Goal: Check status: Check status

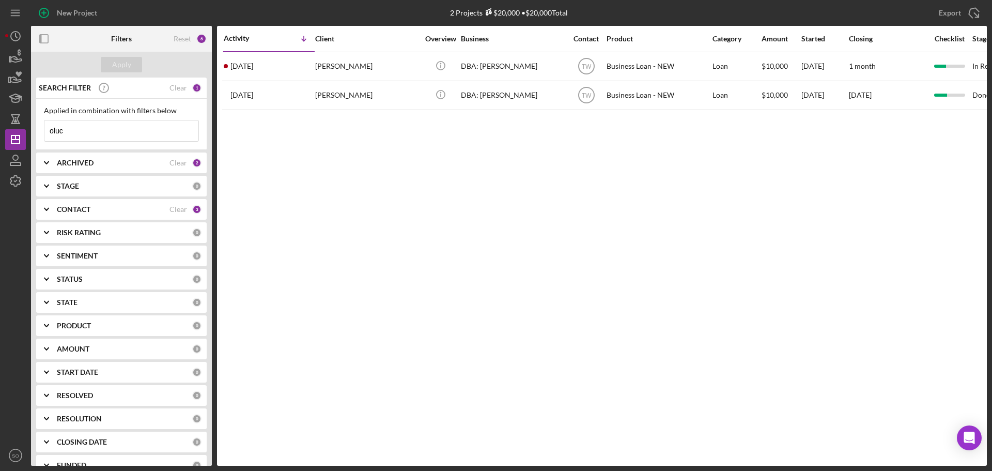
click at [121, 137] on input "oluc" at bounding box center [121, 130] width 154 height 21
type input "[PERSON_NAME]"
click at [133, 68] on button "Apply" at bounding box center [121, 65] width 41 height 16
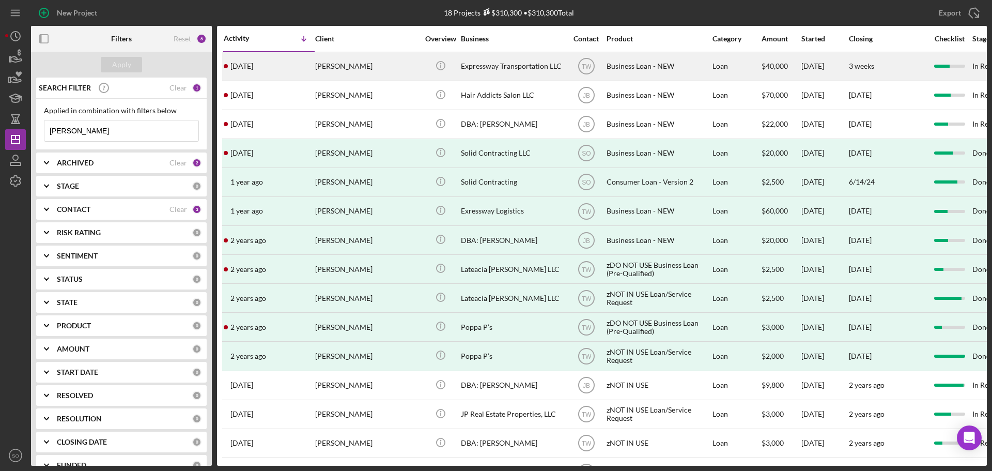
click at [295, 67] on div "[DATE] [PERSON_NAME]" at bounding box center [269, 66] width 90 height 27
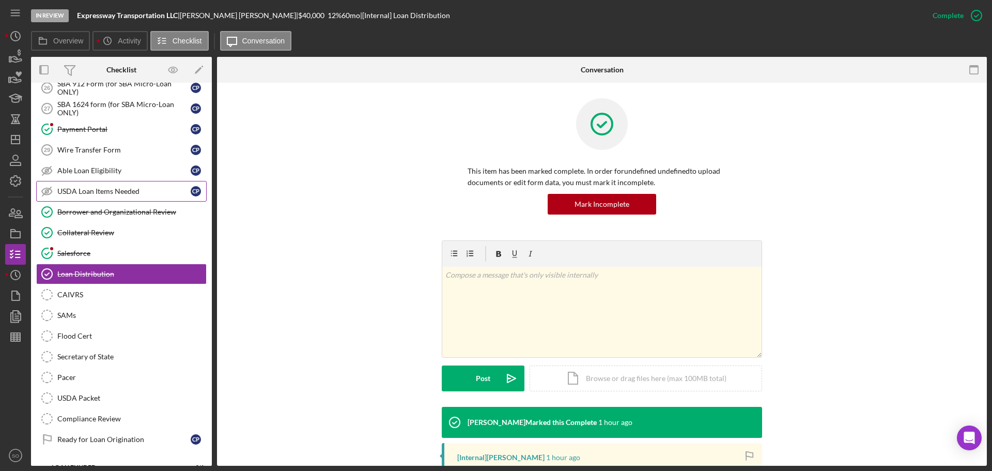
scroll to position [94, 0]
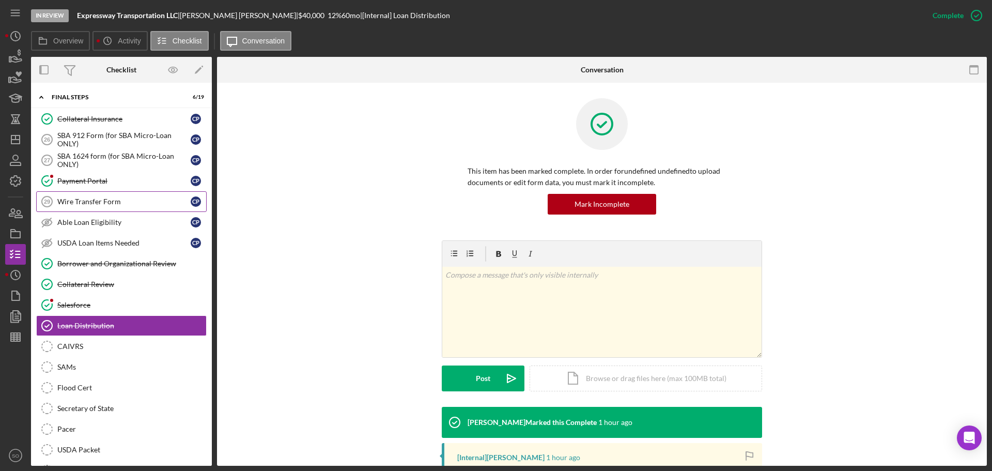
click at [125, 209] on link "Wire Transfer Form 29 Wire Transfer Form C P" at bounding box center [121, 201] width 171 height 21
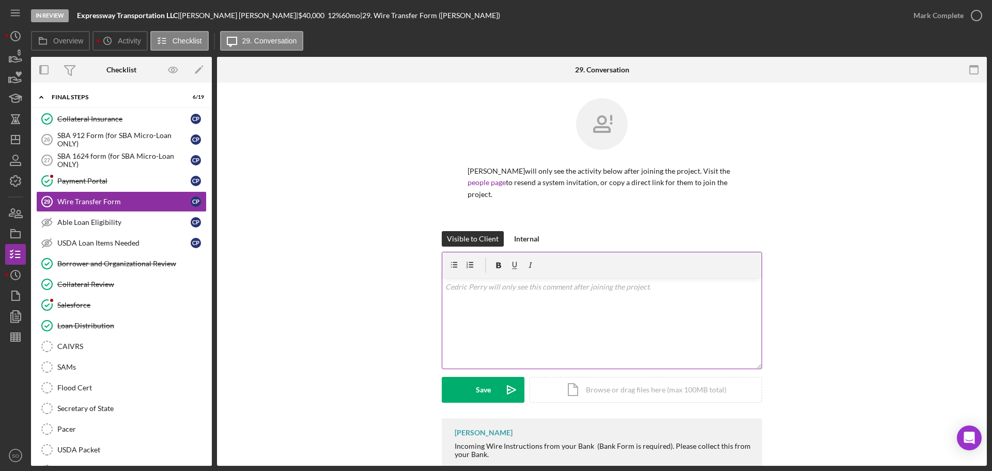
scroll to position [15, 0]
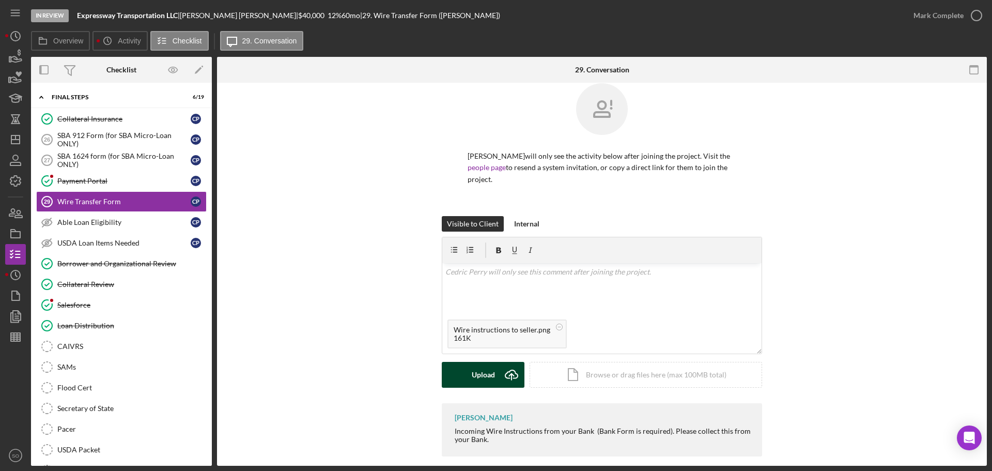
drag, startPoint x: 490, startPoint y: 360, endPoint x: 476, endPoint y: 361, distance: 13.5
click at [486, 362] on div "Upload" at bounding box center [483, 375] width 23 height 26
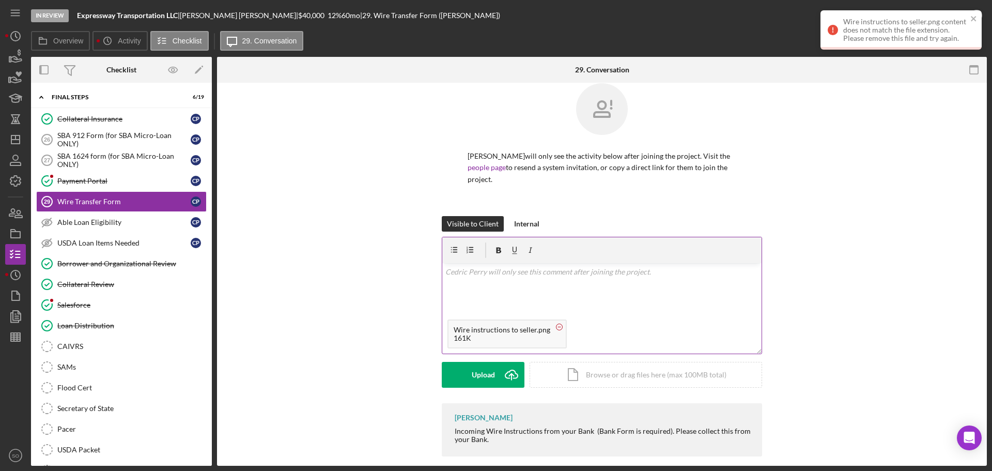
click at [556, 323] on circle at bounding box center [559, 326] width 6 height 6
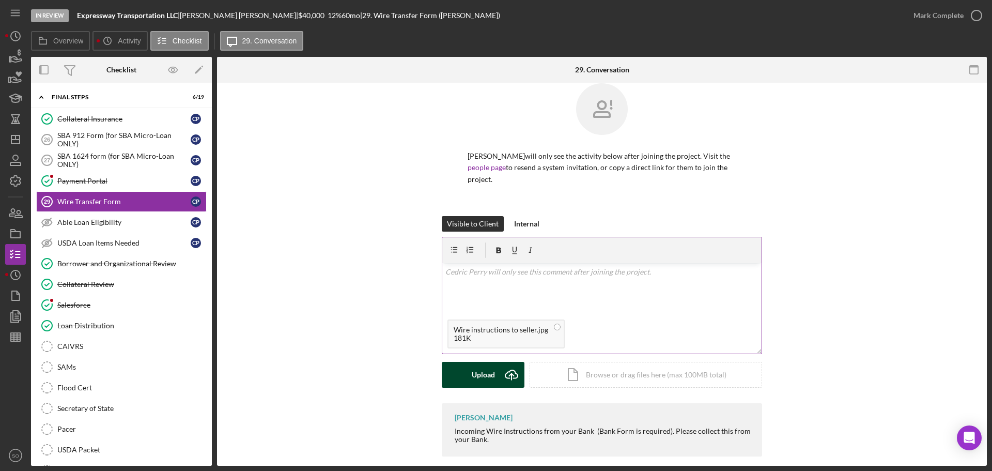
click at [493, 370] on button "Upload Icon/Upload" at bounding box center [483, 375] width 83 height 26
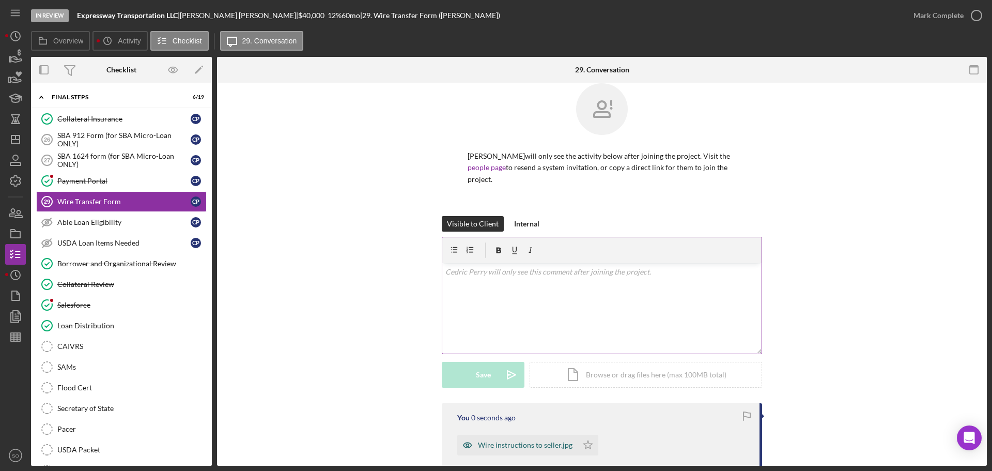
scroll to position [111, 0]
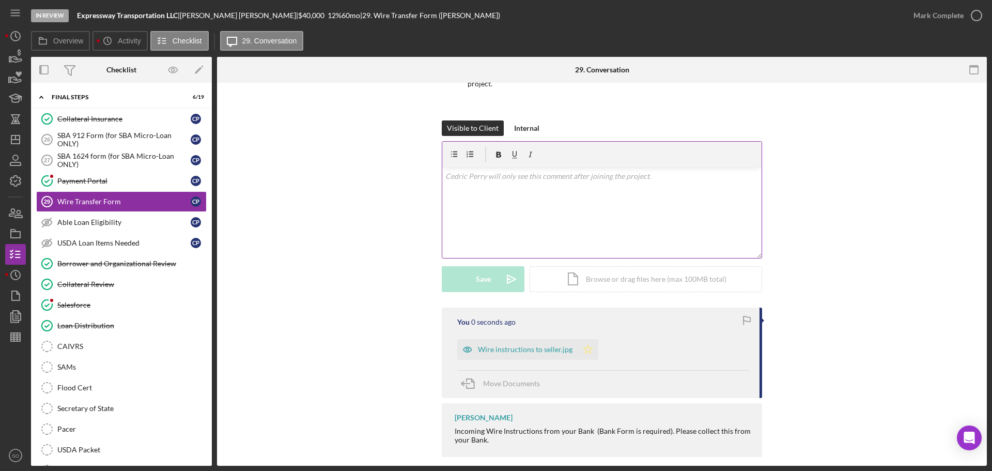
click at [589, 339] on icon "Icon/Star" at bounding box center [588, 349] width 21 height 21
click at [923, 18] on div "Mark Complete" at bounding box center [939, 15] width 50 height 21
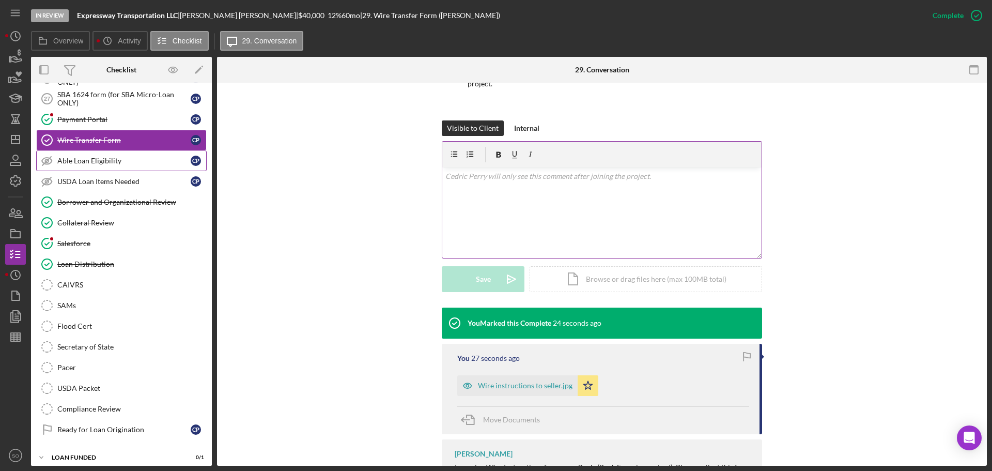
scroll to position [163, 0]
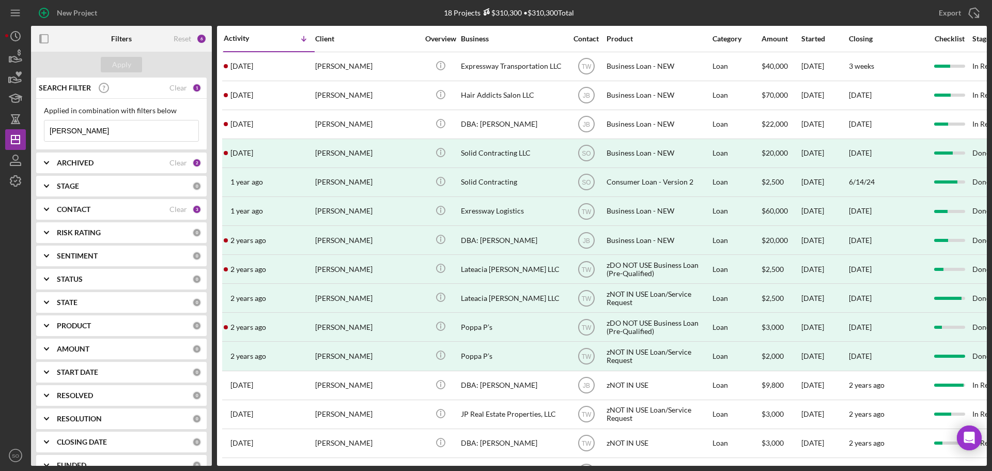
click at [95, 129] on input "[PERSON_NAME]" at bounding box center [121, 130] width 154 height 21
type input "oluch"
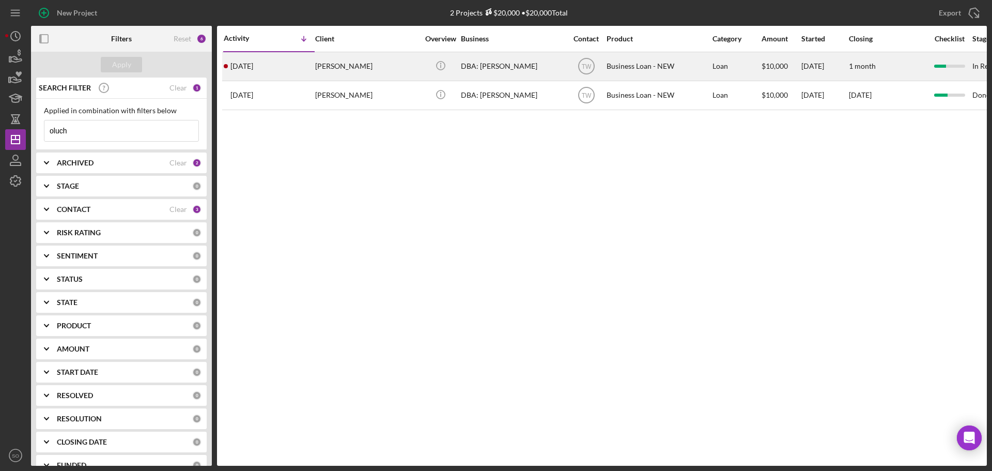
click at [348, 71] on div "[PERSON_NAME]" at bounding box center [366, 66] width 103 height 27
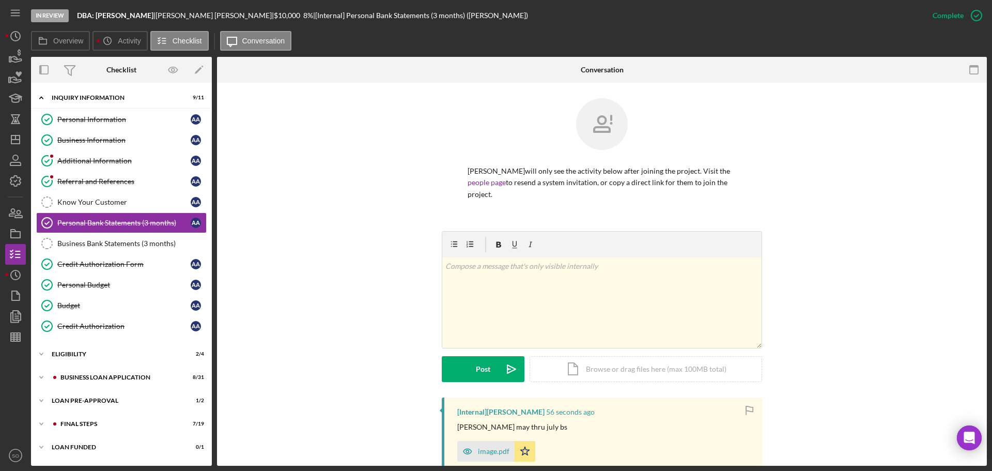
scroll to position [155, 0]
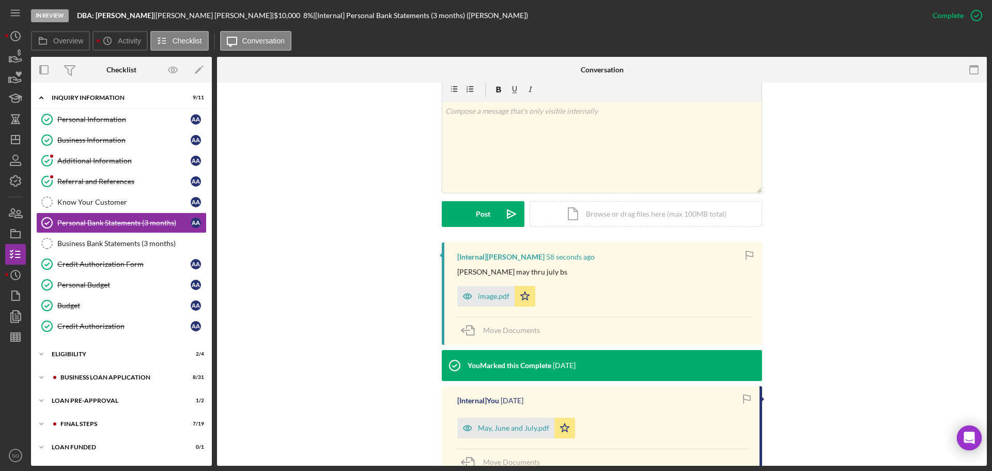
click at [478, 295] on div "image.pdf" at bounding box center [494, 296] width 32 height 8
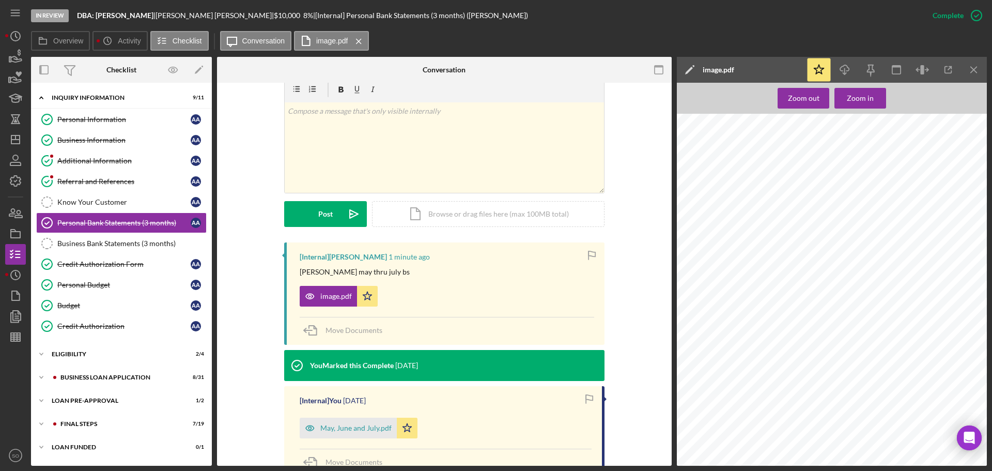
scroll to position [5994, 0]
click at [128, 380] on div "Icon/Expander BUSINESS LOAN APPLICATION 8 / 31" at bounding box center [121, 377] width 181 height 21
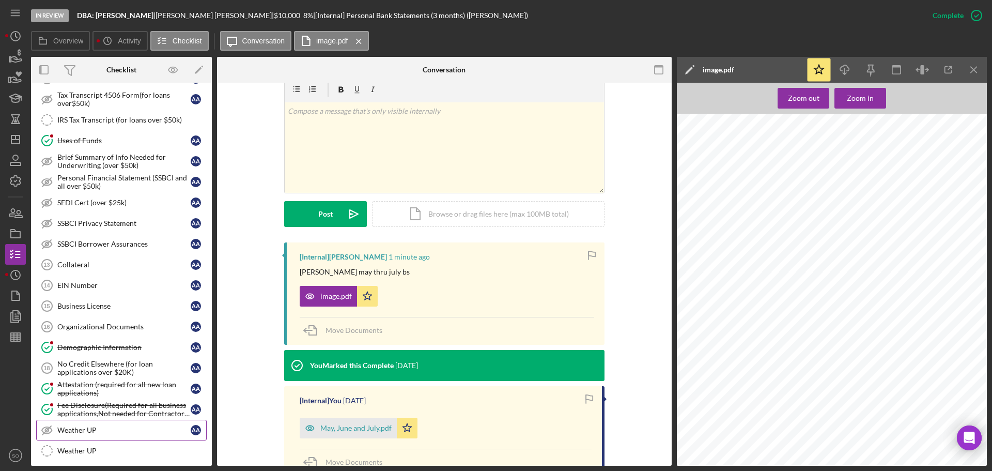
scroll to position [620, 0]
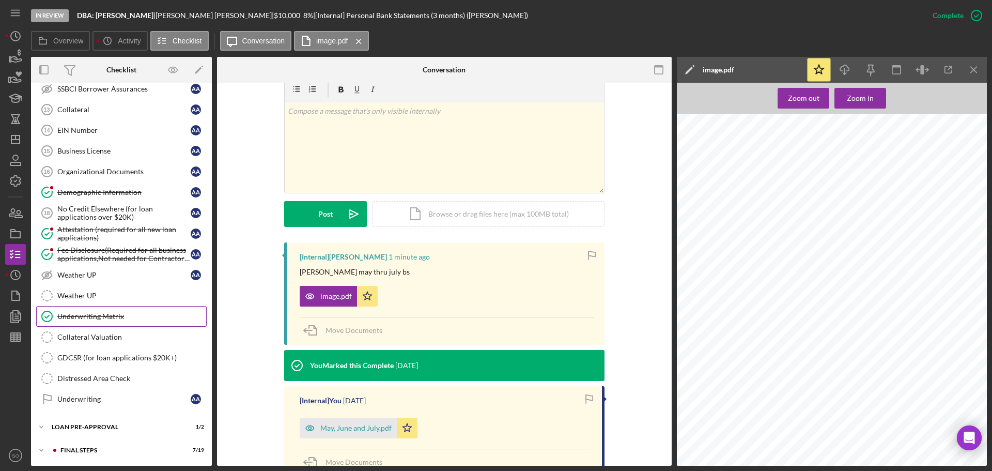
click at [127, 315] on div "Underwriting Matrix" at bounding box center [131, 316] width 149 height 8
